Goal: Task Accomplishment & Management: Use online tool/utility

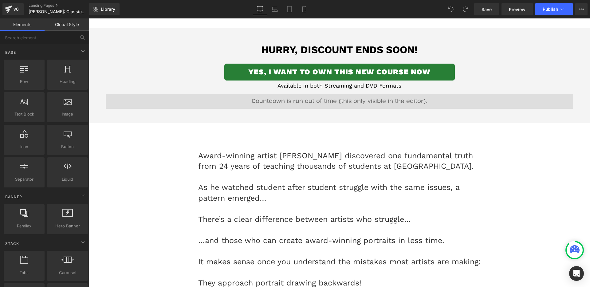
scroll to position [360, 0]
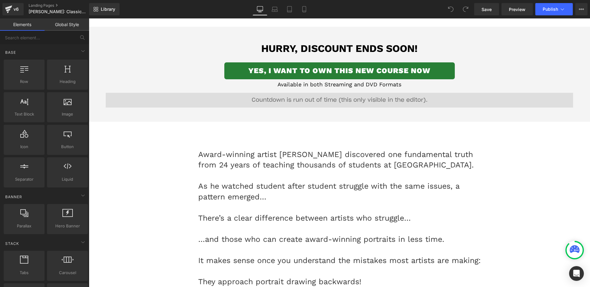
click at [337, 100] on div "00 Days 00 Hours 00 Minutes 00 Seconds Countdown Timer" at bounding box center [339, 102] width 467 height 18
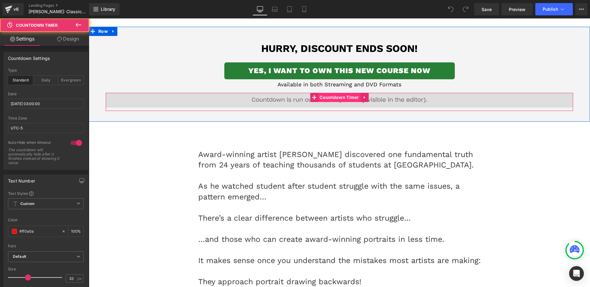
click at [329, 99] on span "Countdown Timer" at bounding box center [339, 97] width 43 height 9
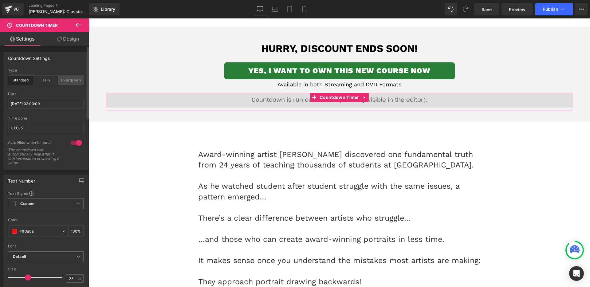
click at [69, 83] on div "Evergreen" at bounding box center [70, 80] width 25 height 9
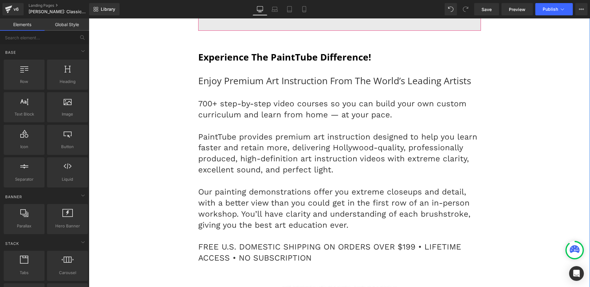
scroll to position [8222, 0]
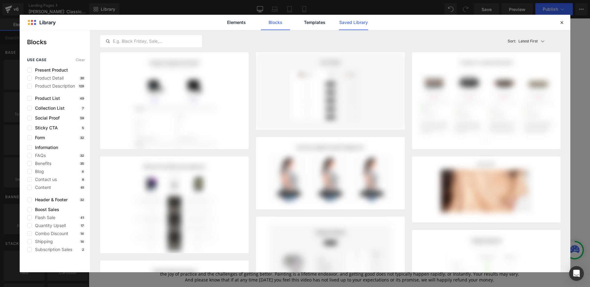
click at [348, 22] on link "Saved Library" at bounding box center [353, 22] width 29 height 15
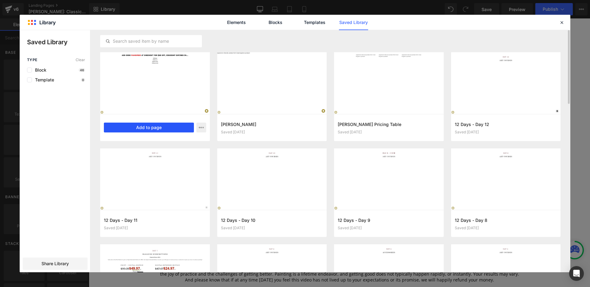
click at [166, 126] on button "Add to page" at bounding box center [149, 128] width 90 height 10
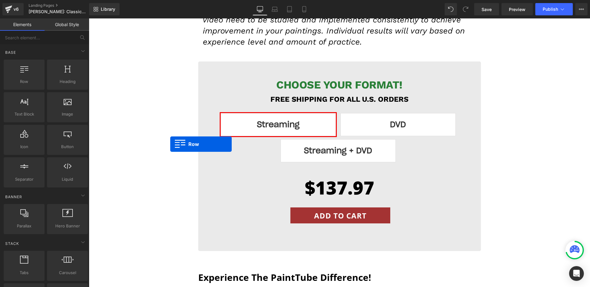
scroll to position [7774, 0]
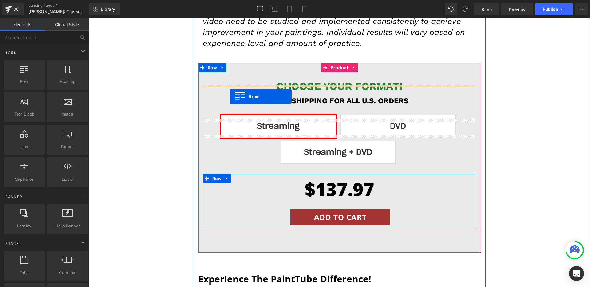
drag, startPoint x: 159, startPoint y: 171, endPoint x: 230, endPoint y: 96, distance: 103.7
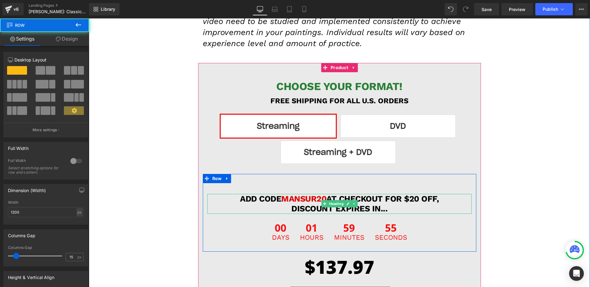
click at [318, 194] on span "MANSUR20" at bounding box center [303, 199] width 45 height 10
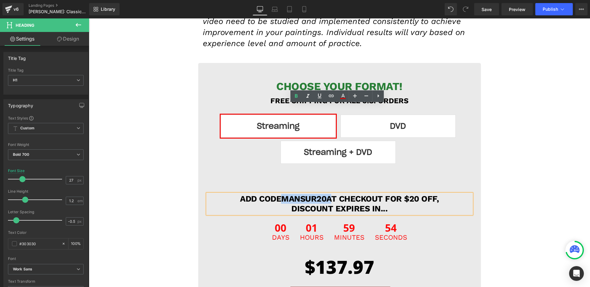
drag, startPoint x: 327, startPoint y: 109, endPoint x: 282, endPoint y: 108, distance: 44.9
click at [282, 194] on h1 "ADD CODE MANSUR20 at checkout for $20 off, Discount expires in..." at bounding box center [339, 204] width 230 height 20
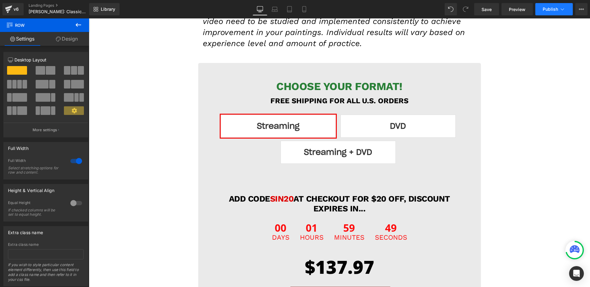
click at [554, 11] on span "Publish" at bounding box center [550, 9] width 15 height 5
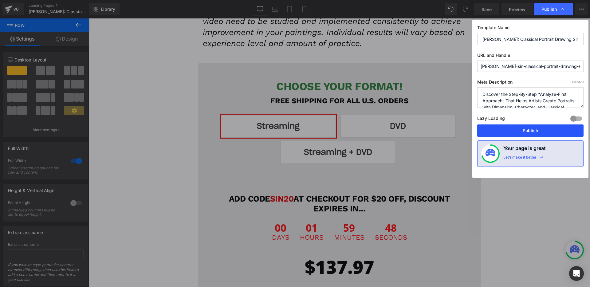
click at [524, 134] on button "Publish" at bounding box center [530, 130] width 106 height 12
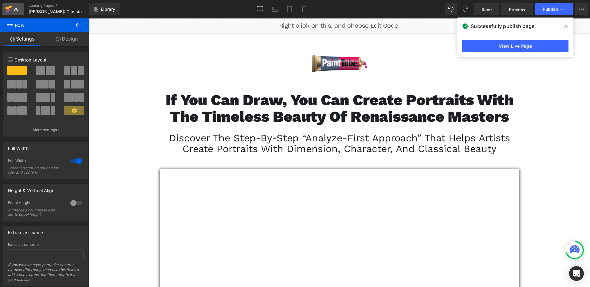
click at [9, 5] on icon at bounding box center [8, 9] width 7 height 15
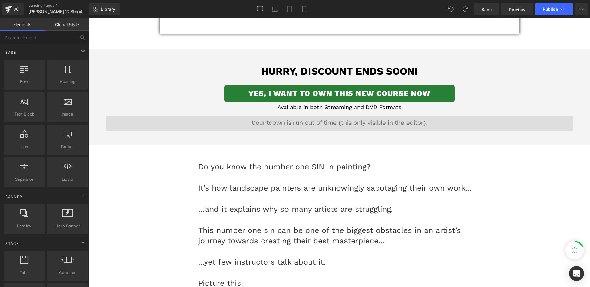
scroll to position [368, 0]
click at [327, 122] on span "Countdown Timer" at bounding box center [339, 119] width 34 height 7
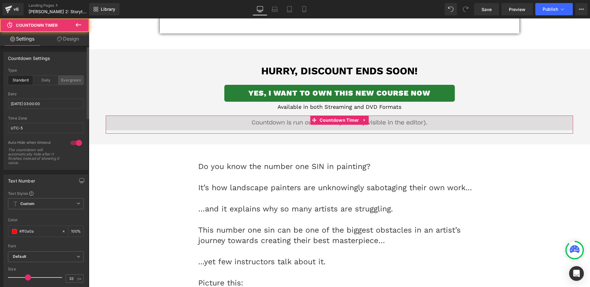
click at [65, 81] on div "Evergreen" at bounding box center [70, 80] width 25 height 9
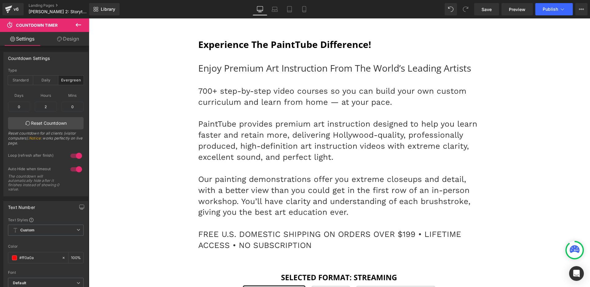
scroll to position [8061, 0]
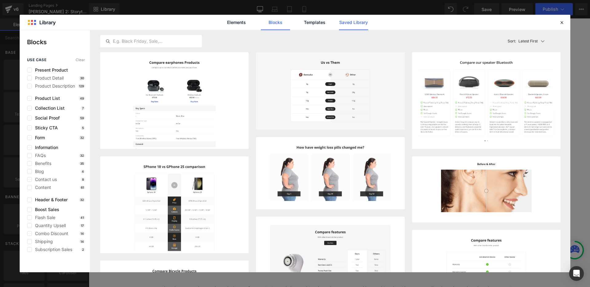
click at [346, 24] on link "Saved Library" at bounding box center [353, 22] width 29 height 15
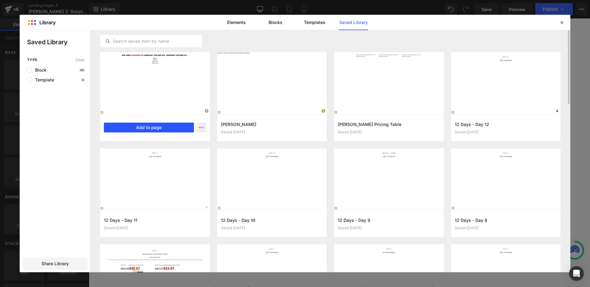
click at [172, 128] on button "Add to page" at bounding box center [149, 128] width 90 height 10
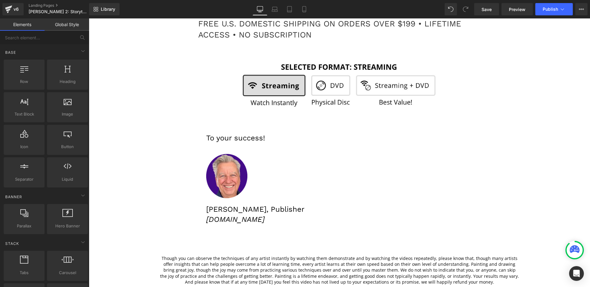
scroll to position [8092, 0]
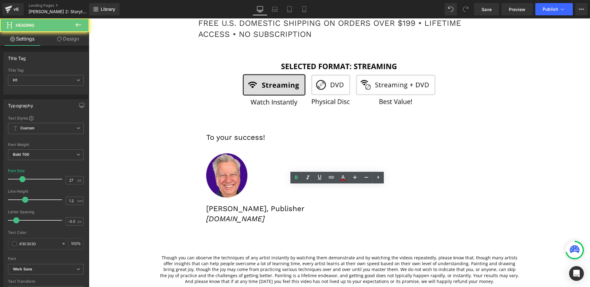
drag, startPoint x: 274, startPoint y: 190, endPoint x: 263, endPoint y: 190, distance: 11.1
drag, startPoint x: 264, startPoint y: 190, endPoint x: 225, endPoint y: 190, distance: 39.3
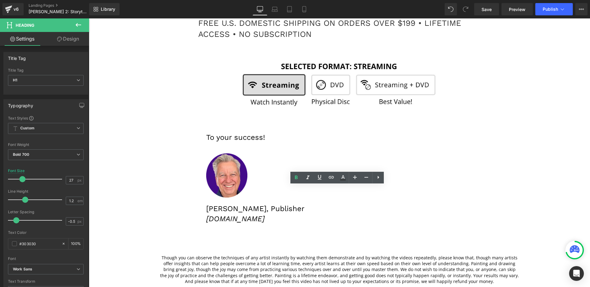
drag, startPoint x: 232, startPoint y: 191, endPoint x: 265, endPoint y: 192, distance: 32.6
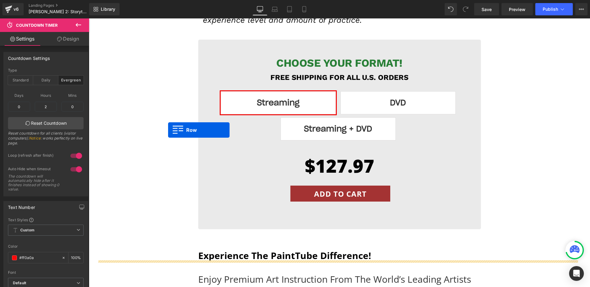
scroll to position [7626, 0]
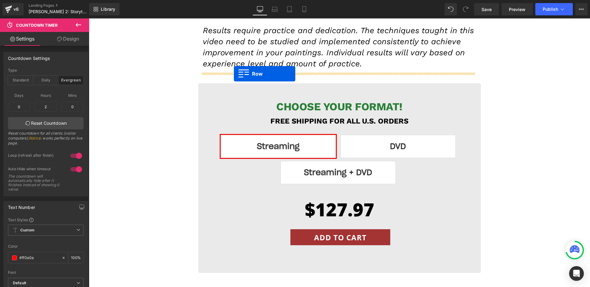
drag, startPoint x: 158, startPoint y: 171, endPoint x: 234, endPoint y: 74, distance: 123.3
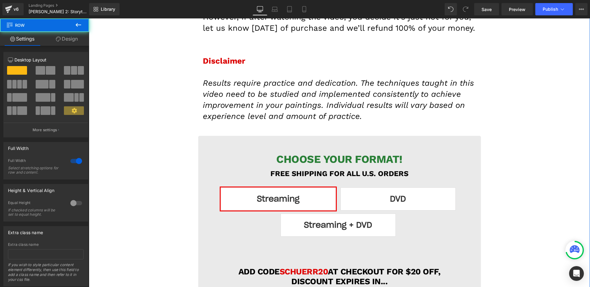
scroll to position [7537, 0]
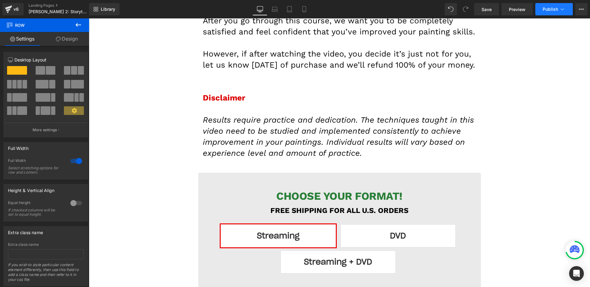
click at [559, 8] on icon at bounding box center [562, 9] width 6 height 6
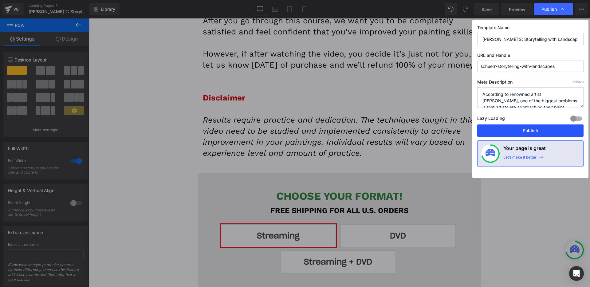
click at [527, 131] on button "Publish" at bounding box center [530, 130] width 106 height 12
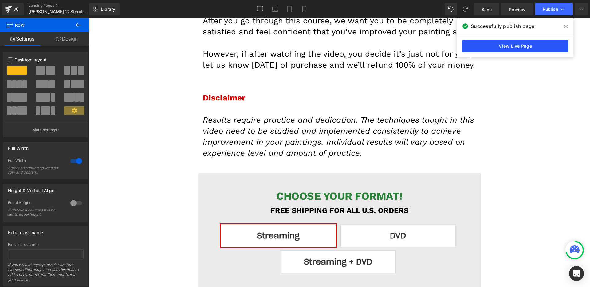
click at [504, 43] on link "View Live Page" at bounding box center [515, 46] width 106 height 12
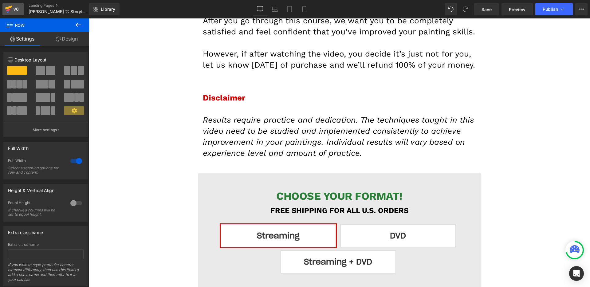
click at [19, 9] on div "v6" at bounding box center [16, 9] width 8 height 8
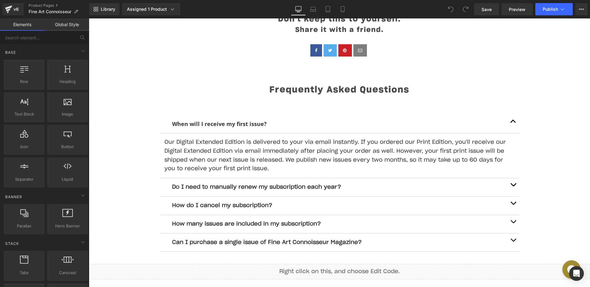
scroll to position [1250, 0]
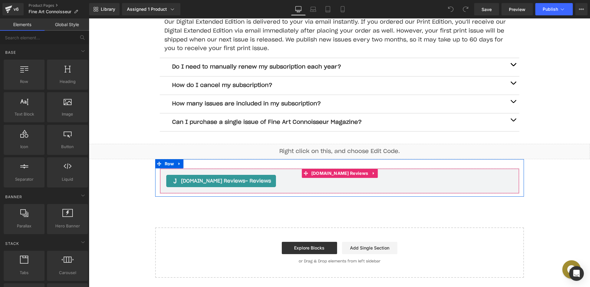
click at [235, 174] on div "Judge.me Reviews - Reviews Judge.me Reviews" at bounding box center [340, 180] width 360 height 25
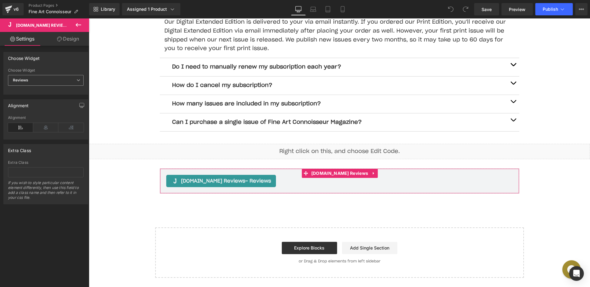
click at [30, 76] on span "Reviews" at bounding box center [46, 80] width 76 height 11
click at [30, 78] on span "Reviews" at bounding box center [44, 80] width 73 height 11
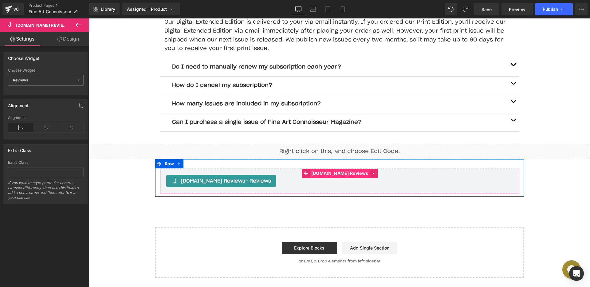
click at [327, 171] on span "[DOMAIN_NAME] Reviews" at bounding box center [340, 173] width 60 height 9
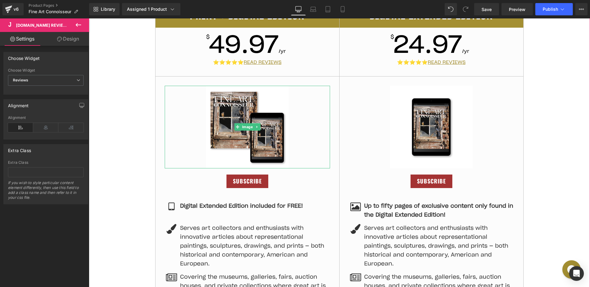
scroll to position [161, 0]
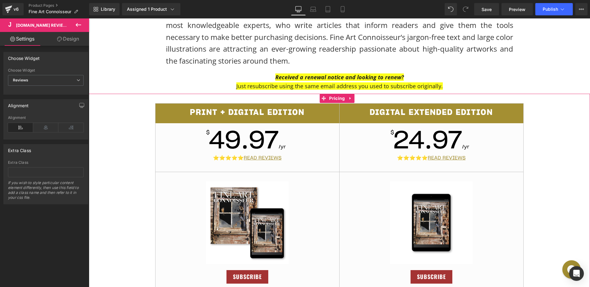
click at [295, 158] on div "$ 49.97 /yr ⭐⭐⭐⭐⭐ READ REVIEWS" at bounding box center [248, 150] width 184 height 44
click at [269, 159] on u "READ REVIEWS" at bounding box center [263, 158] width 38 height 5
click at [296, 161] on div "$ 49.97 /yr ⭐⭐⭐⭐⭐ READ REVIEWS" at bounding box center [248, 150] width 184 height 44
click at [257, 158] on u "READ REVIEWS" at bounding box center [263, 158] width 38 height 5
click at [225, 159] on link "⭐⭐⭐⭐⭐ READ REVIEWS" at bounding box center [247, 158] width 69 height 5
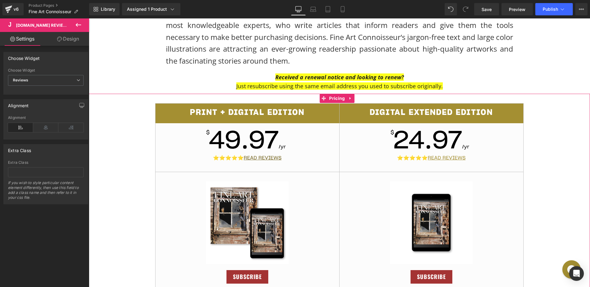
click at [266, 159] on u "READ REVIEWS" at bounding box center [263, 158] width 38 height 5
click at [337, 97] on span "Pricing" at bounding box center [337, 98] width 19 height 9
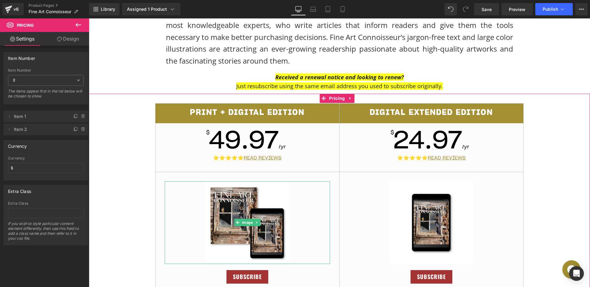
click at [12, 114] on li "Delete Cancel Item 1 Print + Digital Edition title Print + Digital Edition 49.9…" at bounding box center [45, 117] width 85 height 12
click at [9, 115] on icon at bounding box center [9, 116] width 5 height 5
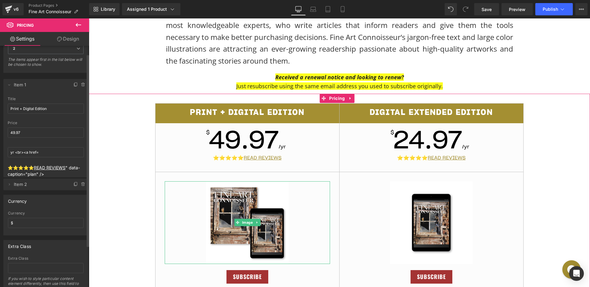
scroll to position [38, 0]
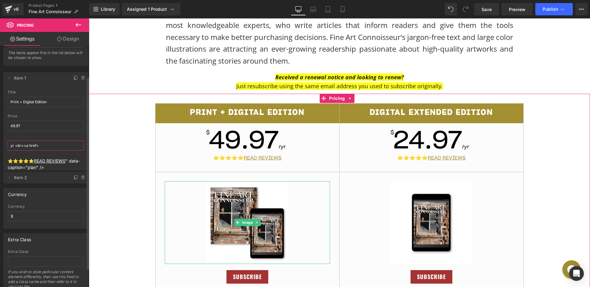
click at [51, 144] on input "yr <br><a href=" at bounding box center [46, 145] width 76 height 10
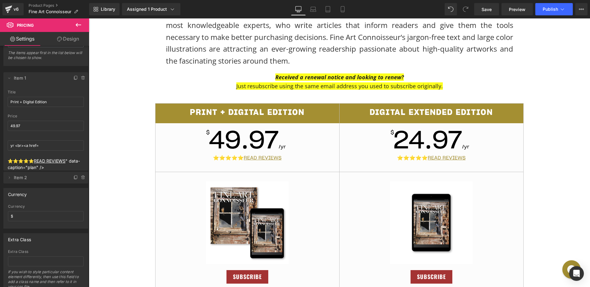
click at [79, 24] on icon at bounding box center [78, 24] width 7 height 7
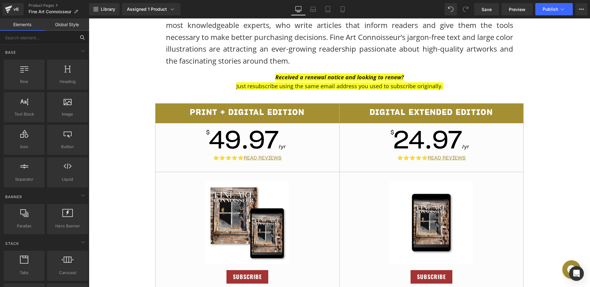
click at [35, 37] on input "text" at bounding box center [38, 38] width 76 height 14
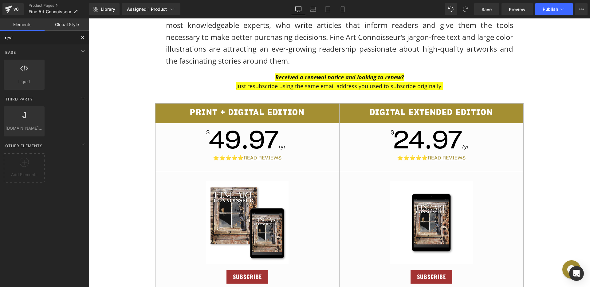
type input "revie"
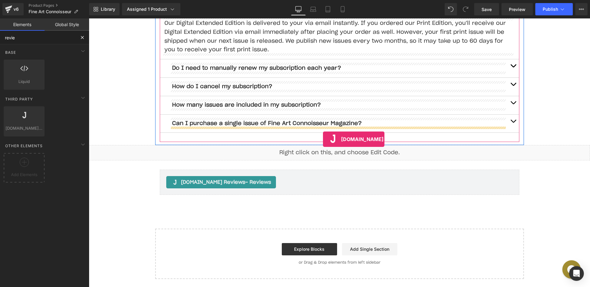
scroll to position [1250, 0]
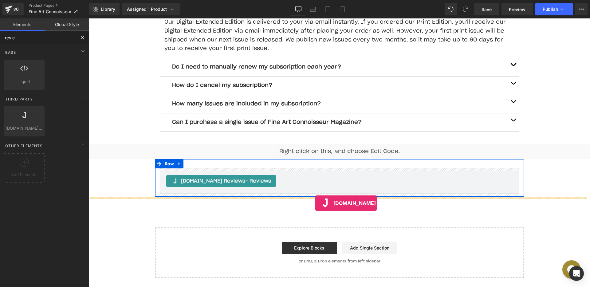
drag, startPoint x: 115, startPoint y: 138, endPoint x: 315, endPoint y: 203, distance: 211.0
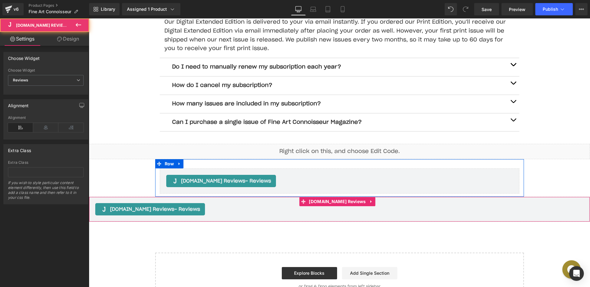
click at [187, 213] on div "Judge.me Reviews - Reviews" at bounding box center [150, 209] width 110 height 12
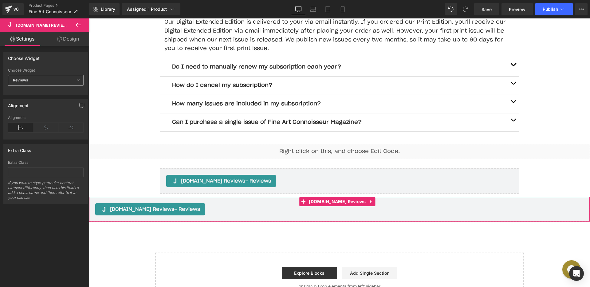
click at [37, 81] on span "Reviews" at bounding box center [46, 80] width 76 height 11
click at [37, 81] on span "Reviews" at bounding box center [44, 80] width 73 height 11
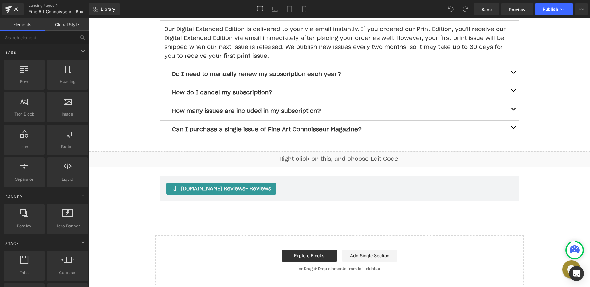
scroll to position [848, 0]
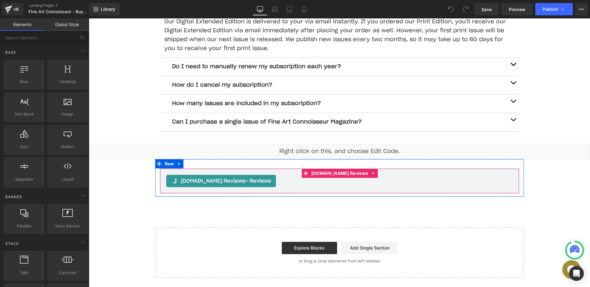
click at [295, 179] on div "Judge.me Reviews - Reviews" at bounding box center [339, 181] width 347 height 12
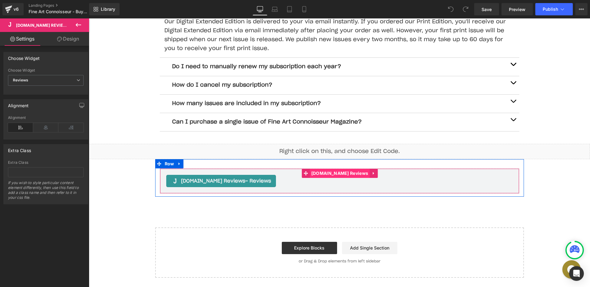
click at [328, 173] on span "[DOMAIN_NAME] Reviews" at bounding box center [340, 173] width 60 height 9
click at [225, 185] on div "Judge.me Reviews - Reviews" at bounding box center [221, 181] width 110 height 12
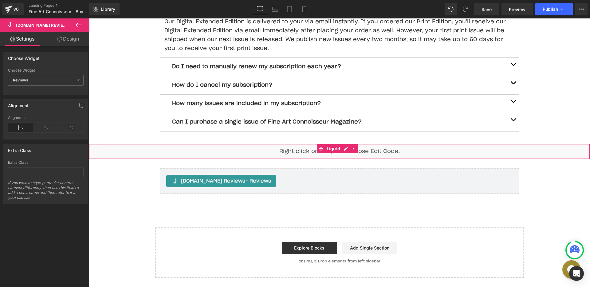
click at [316, 151] on div "Liquid" at bounding box center [339, 151] width 501 height 15
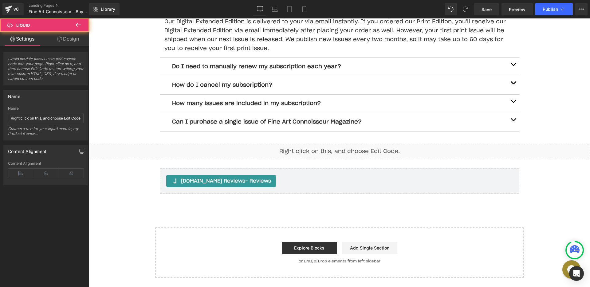
click at [347, 148] on div "Liquid" at bounding box center [339, 151] width 501 height 15
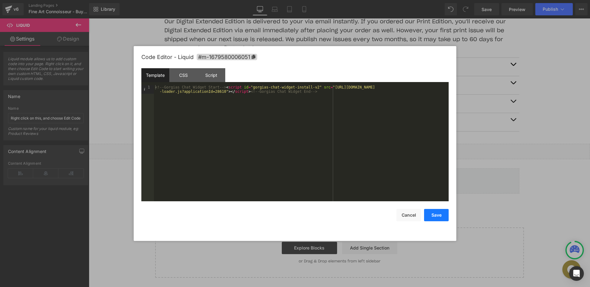
drag, startPoint x: 427, startPoint y: 215, endPoint x: 312, endPoint y: 76, distance: 181.2
click at [427, 215] on button "Save" at bounding box center [436, 215] width 25 height 12
